Goal: Task Accomplishment & Management: Manage account settings

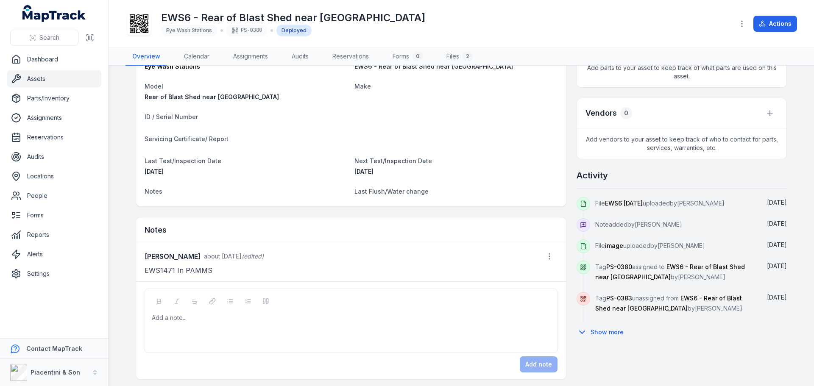
scroll to position [288, 0]
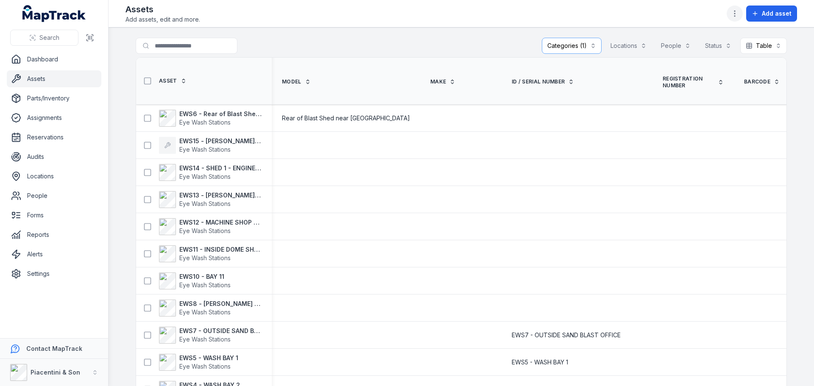
click at [739, 11] on icon "button" at bounding box center [735, 13] width 8 height 8
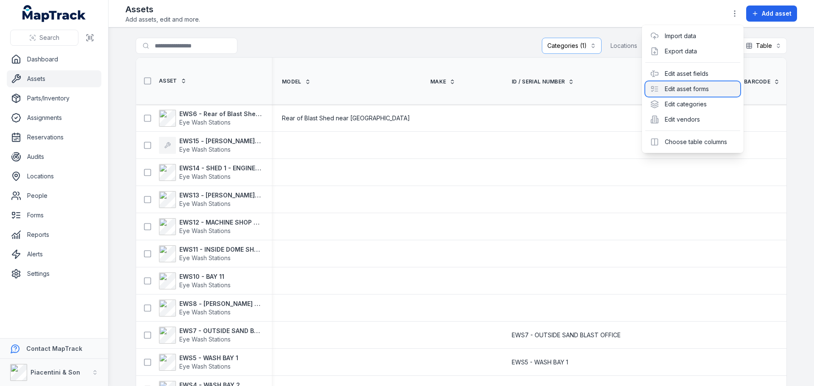
click at [699, 91] on div "Edit asset forms" at bounding box center [693, 88] width 95 height 15
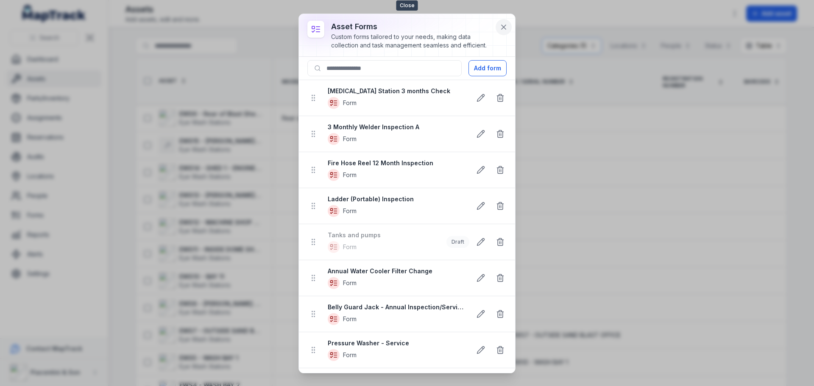
click at [503, 31] on button at bounding box center [504, 27] width 16 height 16
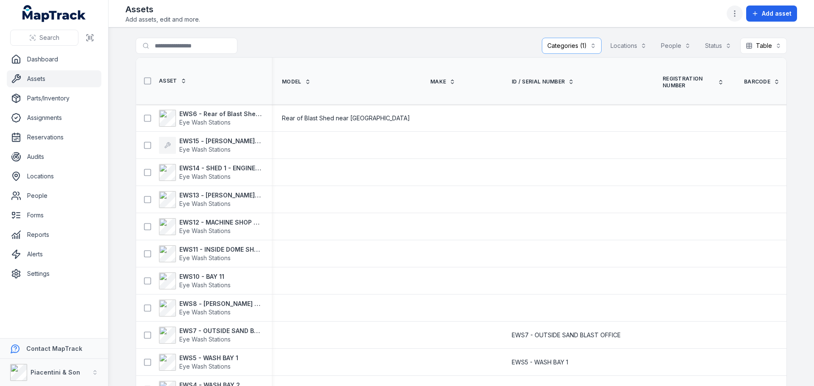
click at [740, 18] on button "button" at bounding box center [735, 14] width 16 height 16
